Goal: Transaction & Acquisition: Purchase product/service

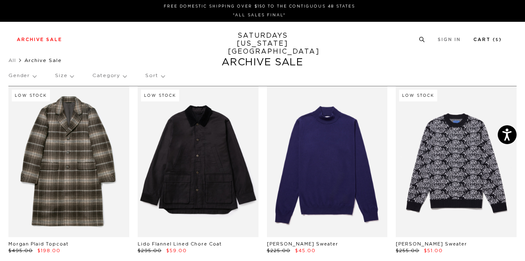
click at [483, 42] on link "Cart ( 5 )" at bounding box center [487, 39] width 29 height 5
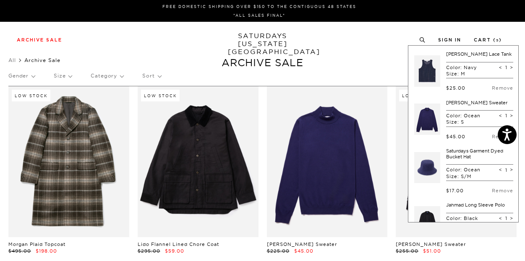
click at [376, 61] on ul "All Archive Sale" at bounding box center [262, 60] width 508 height 8
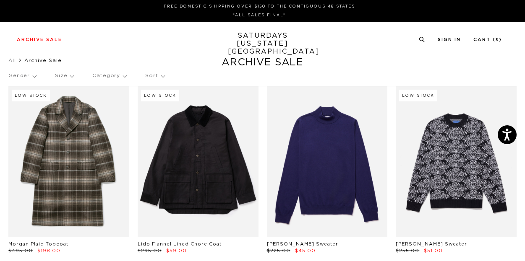
click at [354, 66] on div "Gender Size Category Sort" at bounding box center [262, 75] width 508 height 19
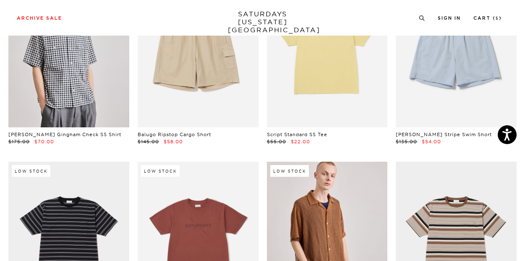
scroll to position [1778, 0]
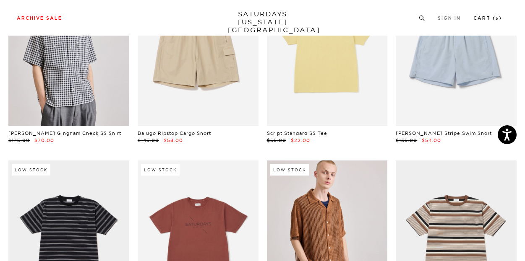
click at [481, 20] on link "Cart ( 5 )" at bounding box center [487, 18] width 29 height 5
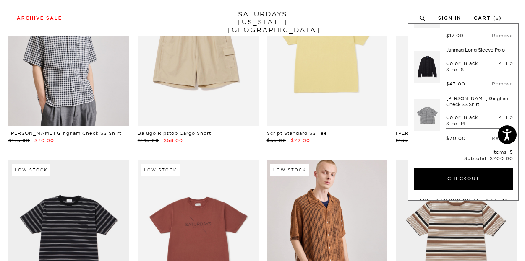
scroll to position [138, 0]
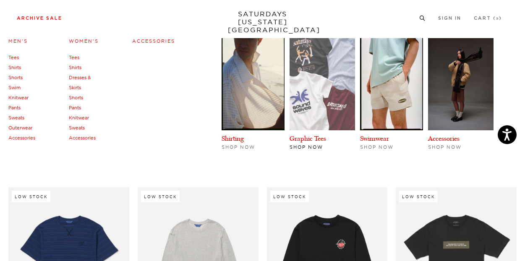
scroll to position [8982, 0]
click at [318, 106] on img at bounding box center [321, 84] width 65 height 92
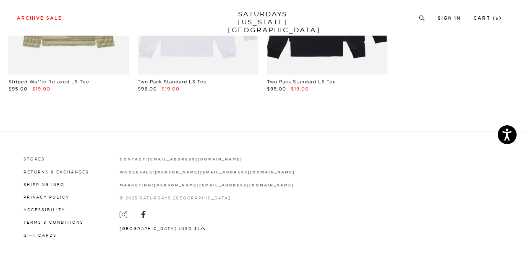
scroll to position [1645, 0]
